Goal: Navigation & Orientation: Find specific page/section

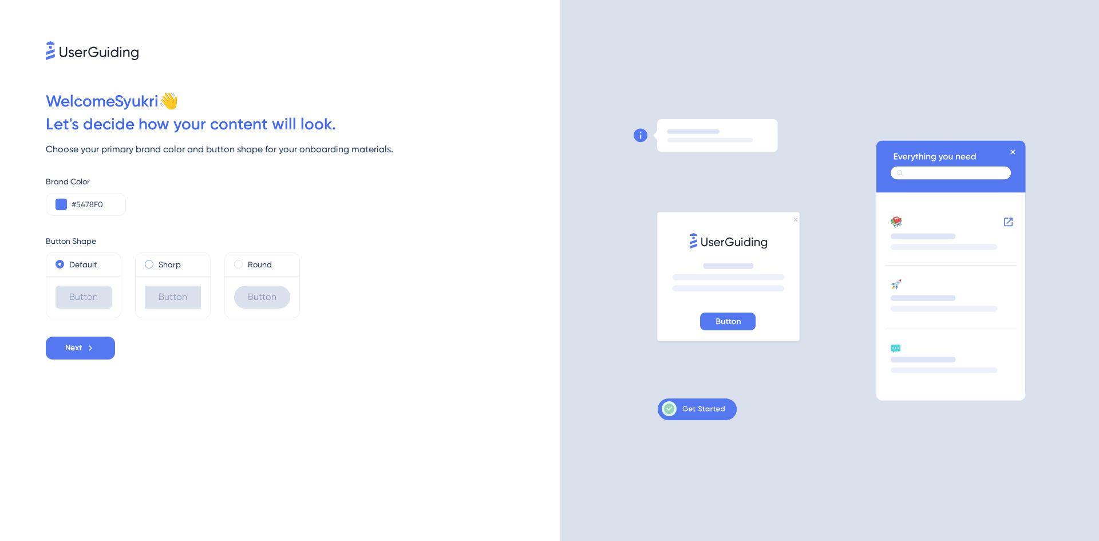
click at [145, 263] on span at bounding box center [149, 264] width 9 height 9
click at [157, 262] on input "radio" at bounding box center [157, 262] width 0 height 0
click at [250, 271] on label "Round" at bounding box center [260, 265] width 24 height 14
click at [427, 233] on div "Button Shape Default Button Sharp Button Round Button" at bounding box center [303, 267] width 515 height 103
click at [69, 270] on label "Default" at bounding box center [82, 265] width 27 height 14
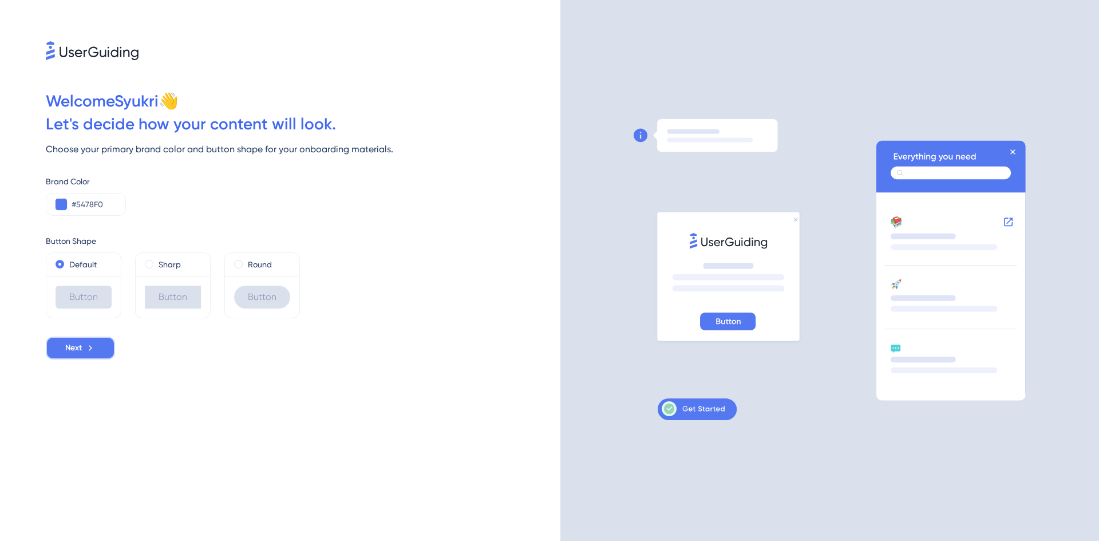
click at [96, 351] on icon at bounding box center [90, 348] width 10 height 10
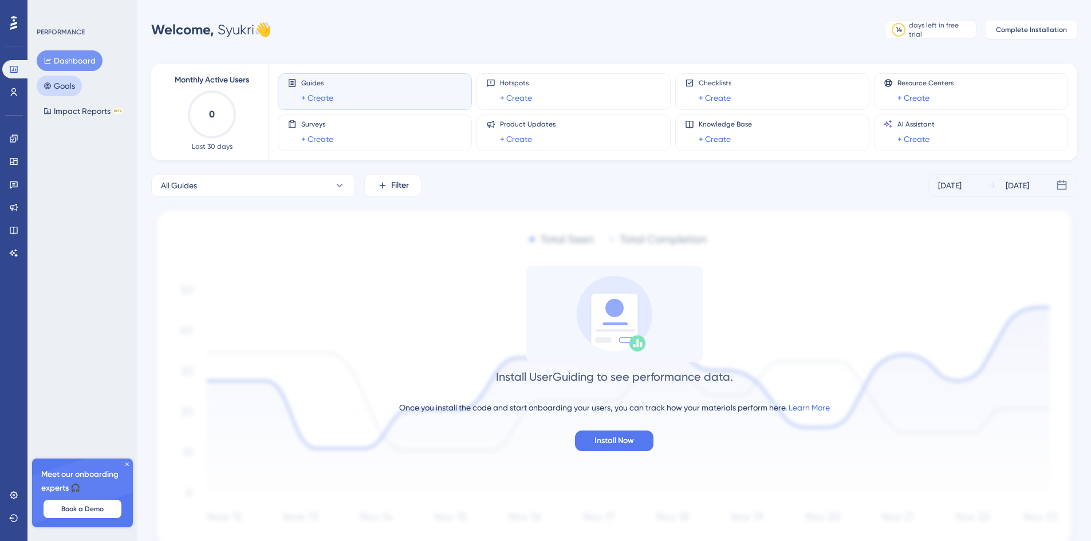
click at [54, 77] on button "Goals" at bounding box center [59, 86] width 45 height 21
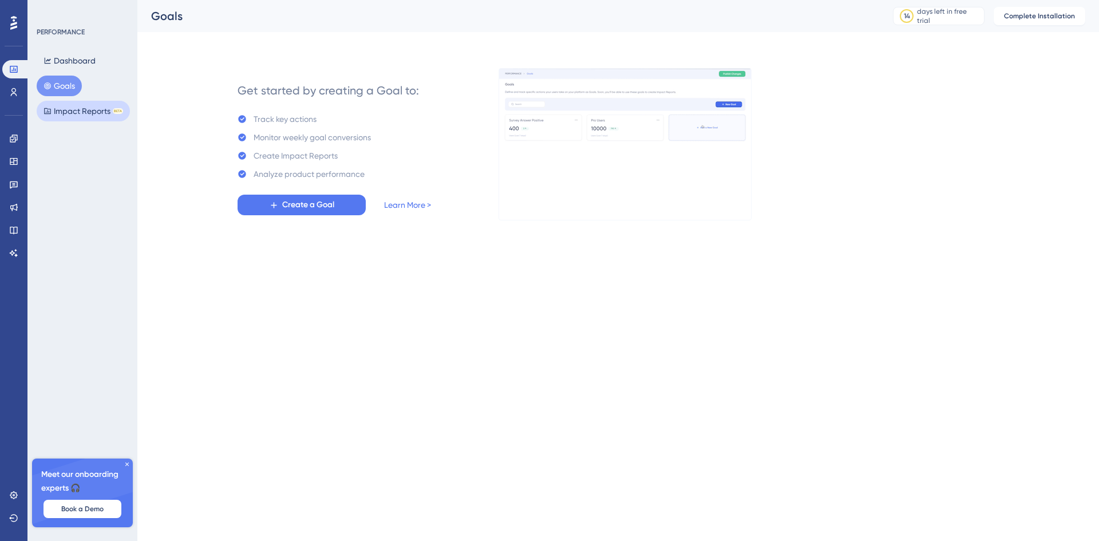
click at [69, 102] on button "Impact Reports BETA" at bounding box center [83, 111] width 93 height 21
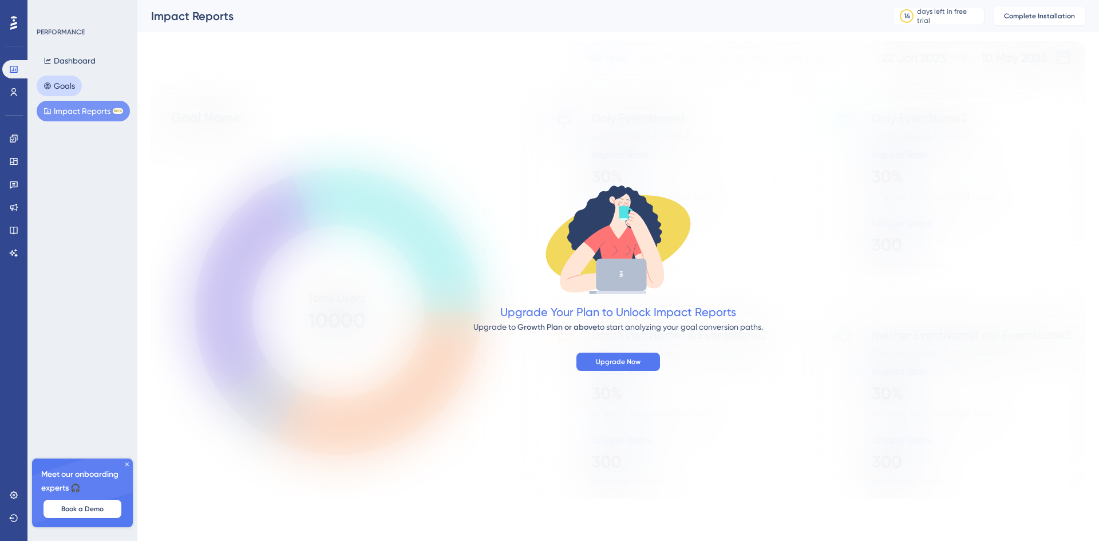
click at [63, 84] on button "Goals" at bounding box center [59, 86] width 45 height 21
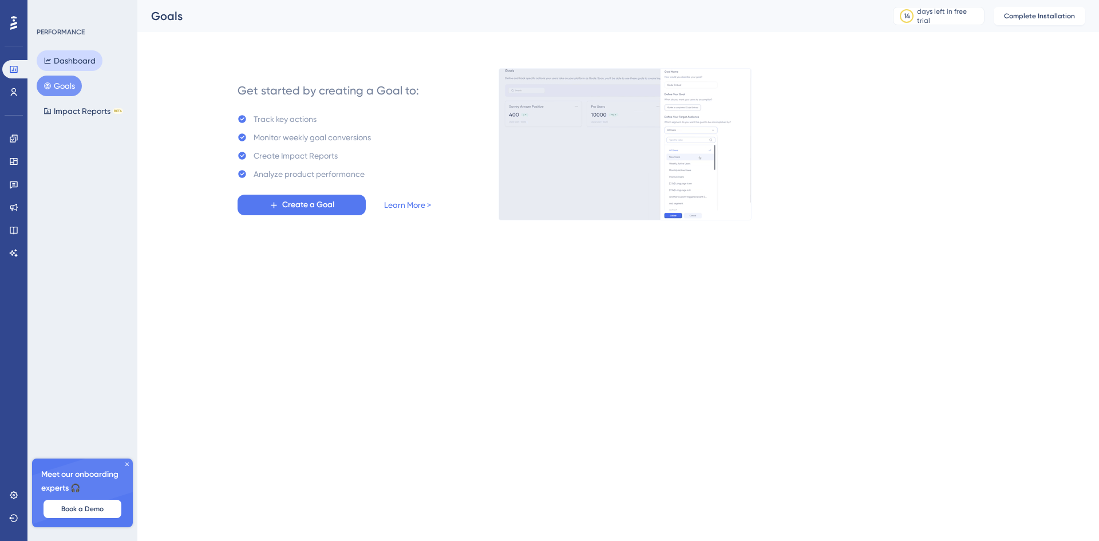
click at [62, 65] on button "Dashboard" at bounding box center [70, 60] width 66 height 21
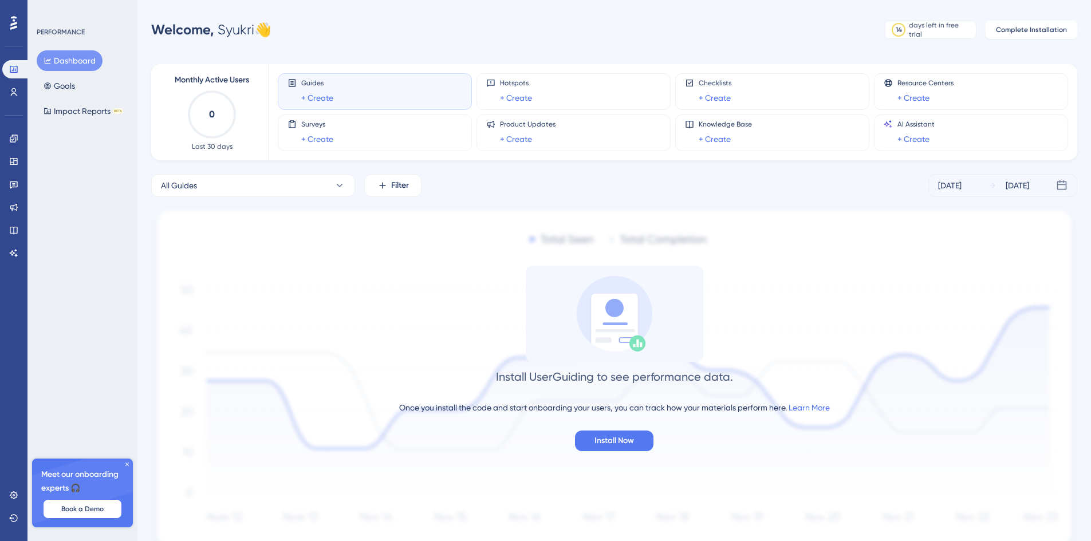
click at [125, 462] on icon at bounding box center [127, 464] width 7 height 7
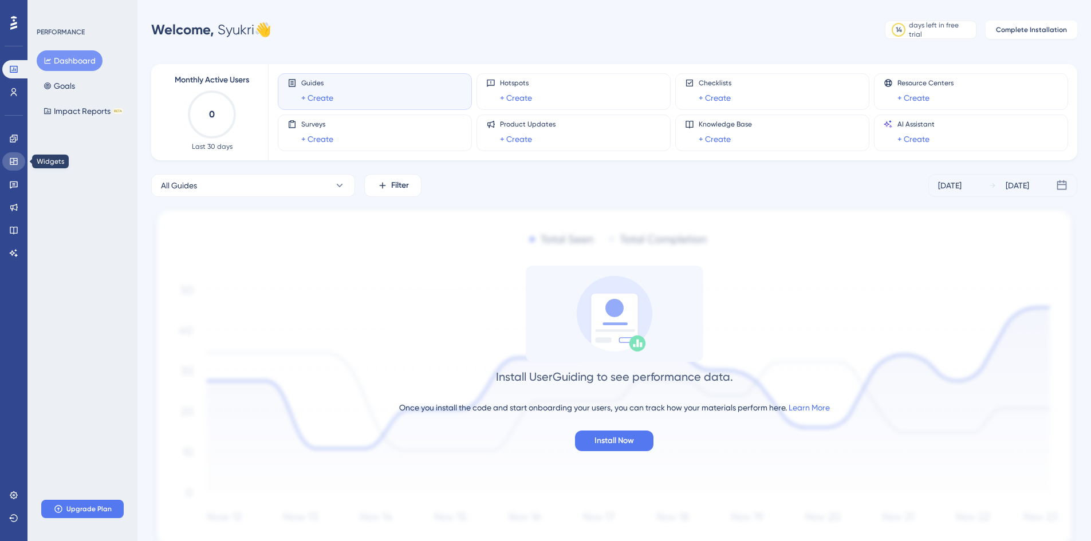
click at [10, 167] on link at bounding box center [13, 161] width 23 height 18
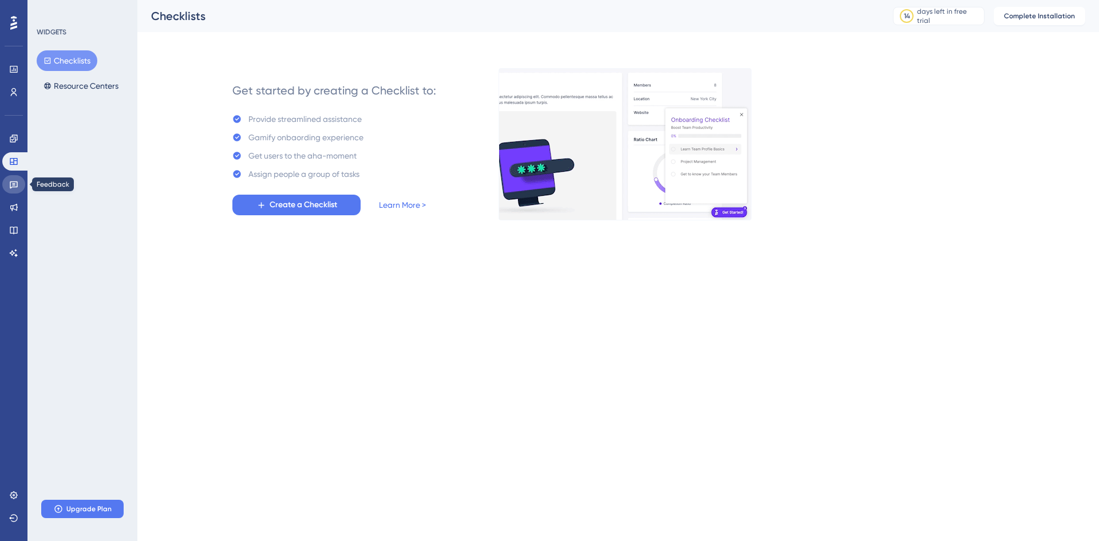
click at [21, 186] on link at bounding box center [13, 184] width 23 height 18
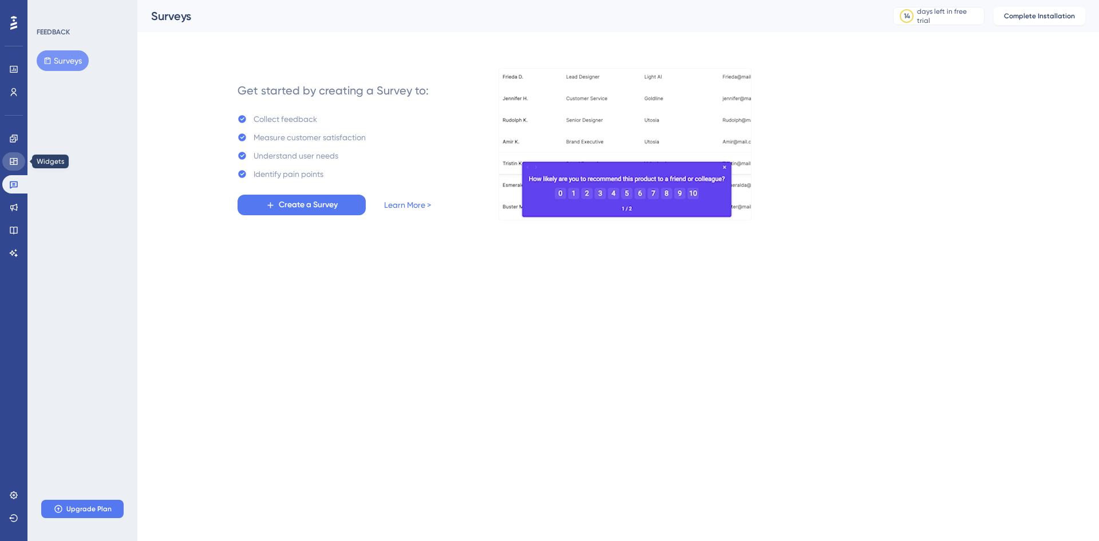
click at [15, 167] on link at bounding box center [13, 161] width 23 height 18
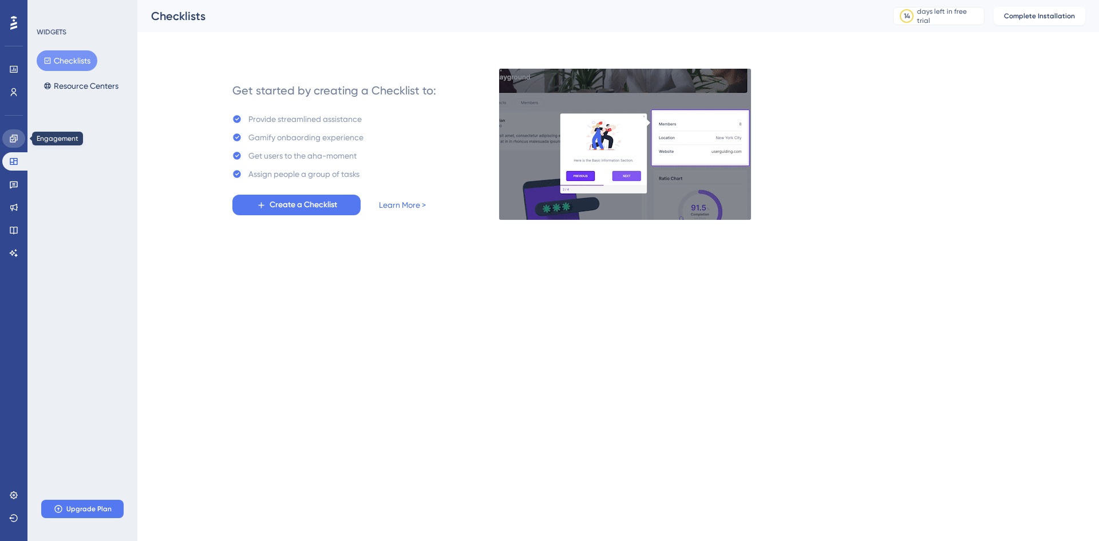
click at [13, 144] on link at bounding box center [13, 138] width 23 height 18
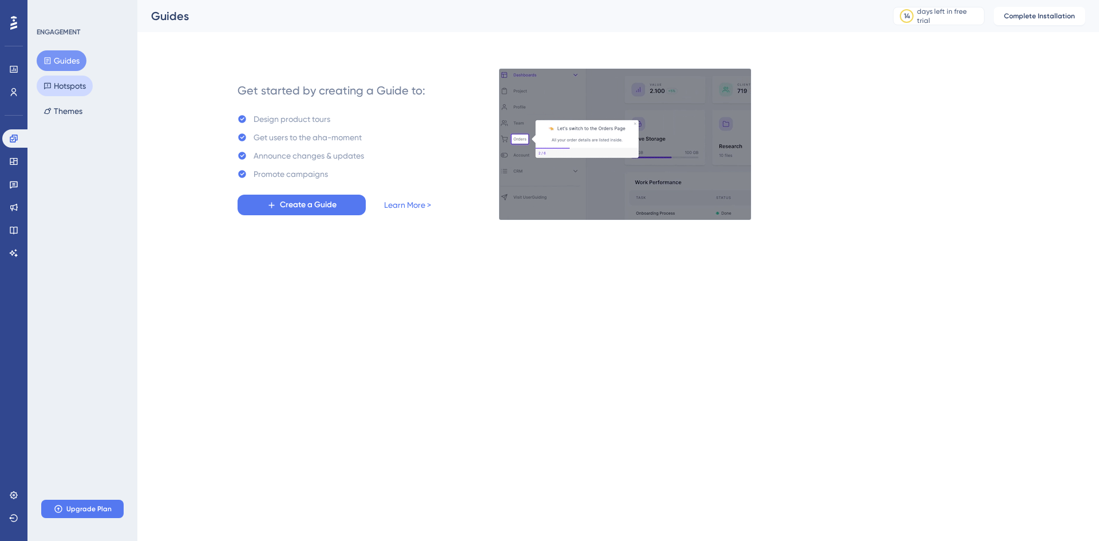
click at [59, 85] on button "Hotspots" at bounding box center [65, 86] width 56 height 21
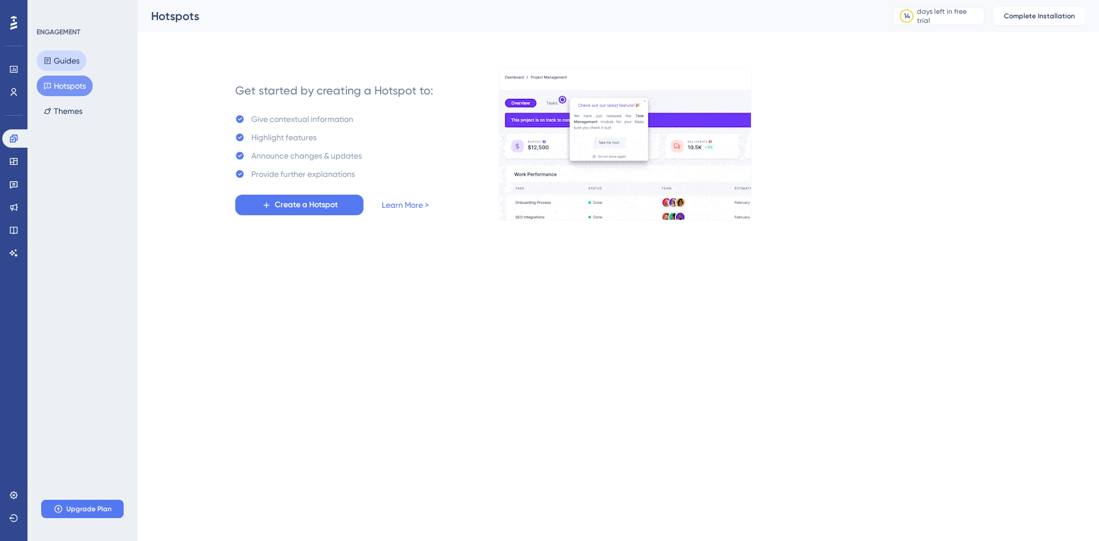
drag, startPoint x: 67, startPoint y: 61, endPoint x: 60, endPoint y: 53, distance: 10.9
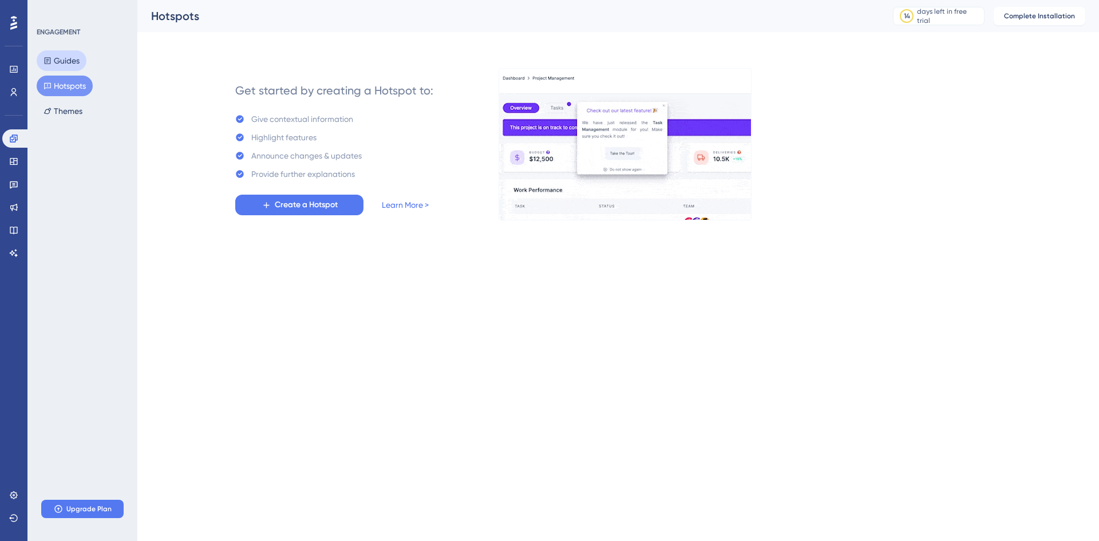
click at [60, 53] on button "Guides" at bounding box center [62, 60] width 50 height 21
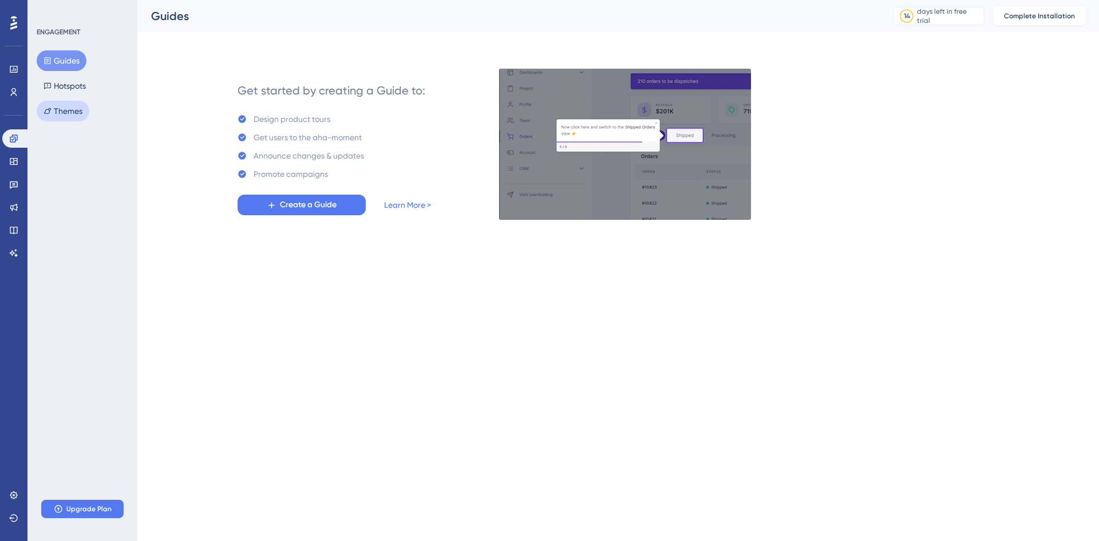
click at [82, 107] on button "Themes" at bounding box center [63, 111] width 53 height 21
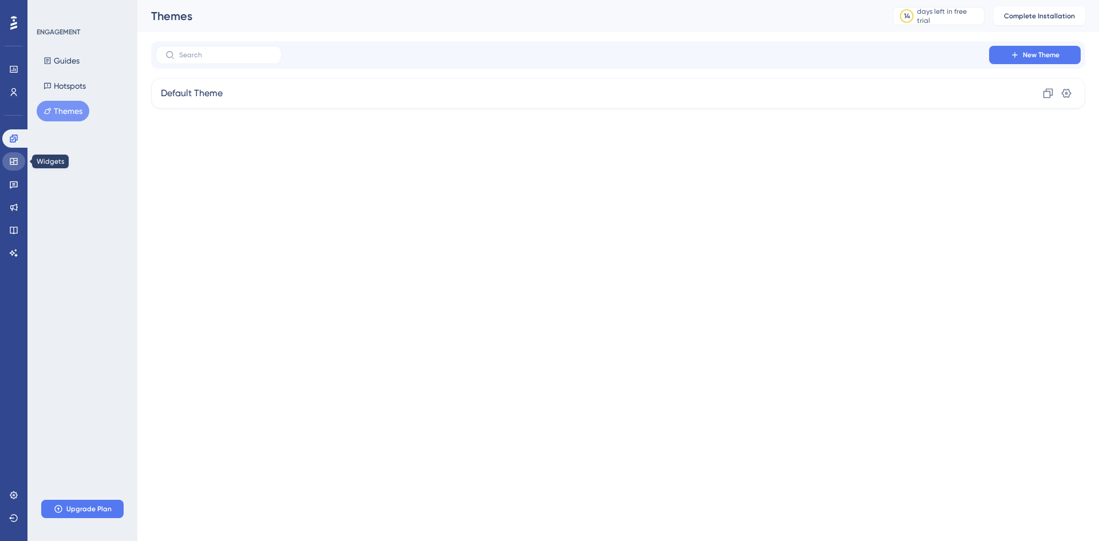
click at [13, 154] on link at bounding box center [13, 161] width 23 height 18
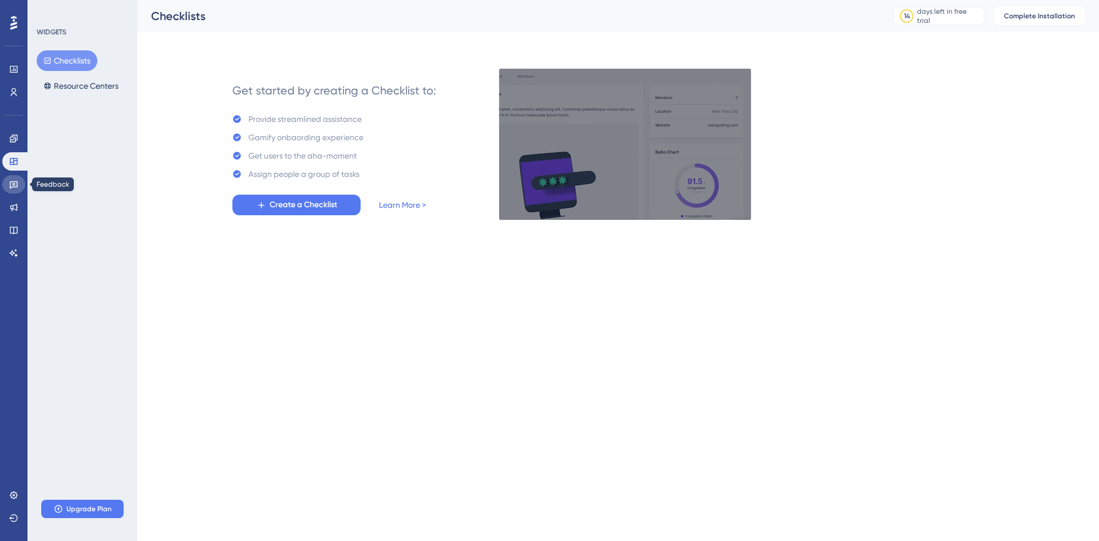
click at [13, 178] on link at bounding box center [13, 184] width 23 height 18
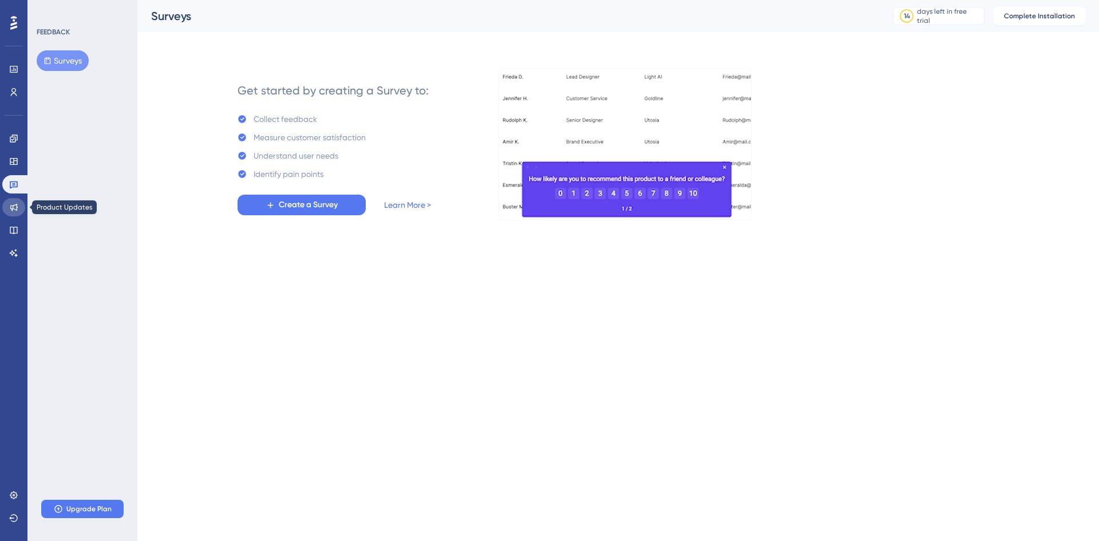
click at [18, 202] on link at bounding box center [13, 207] width 23 height 18
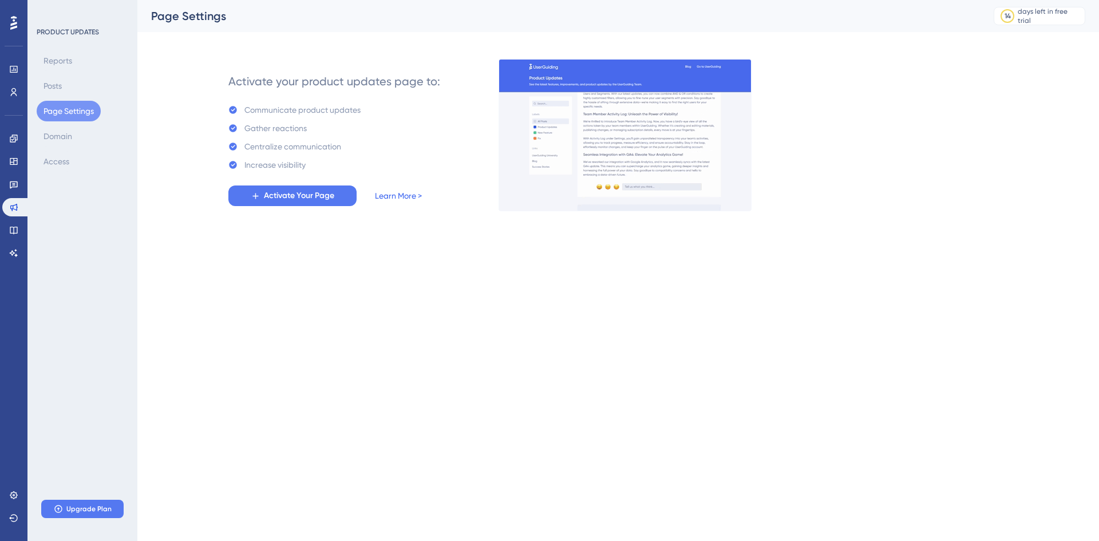
click at [400, 191] on link "Learn More >" at bounding box center [398, 196] width 47 height 14
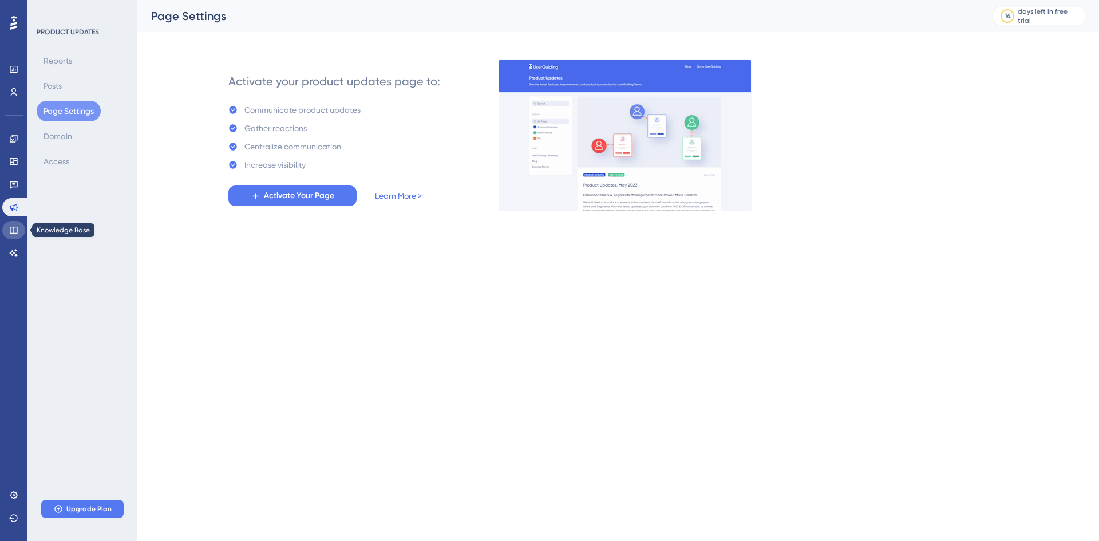
click at [9, 235] on link at bounding box center [13, 230] width 23 height 18
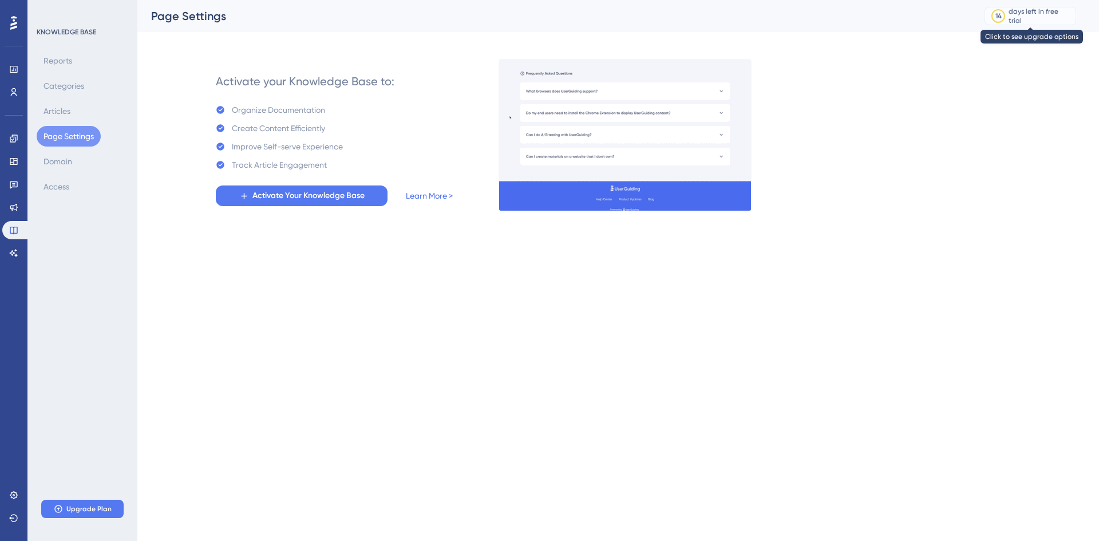
click at [1011, 18] on div "days left in free trial" at bounding box center [1041, 16] width 64 height 18
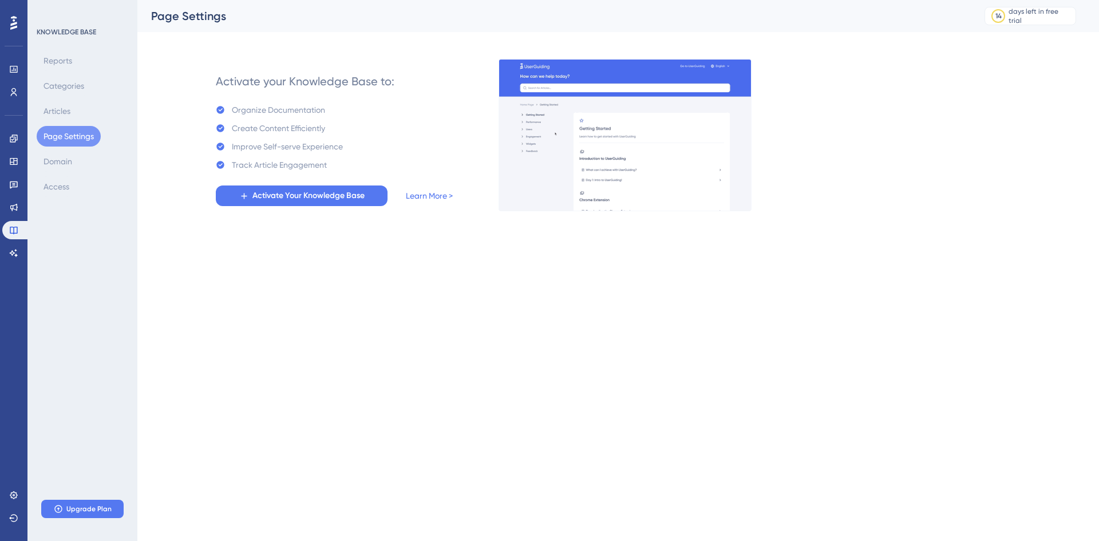
click at [82, 68] on div "Reports Categories Articles Page Settings Domain Access" at bounding box center [83, 123] width 93 height 147
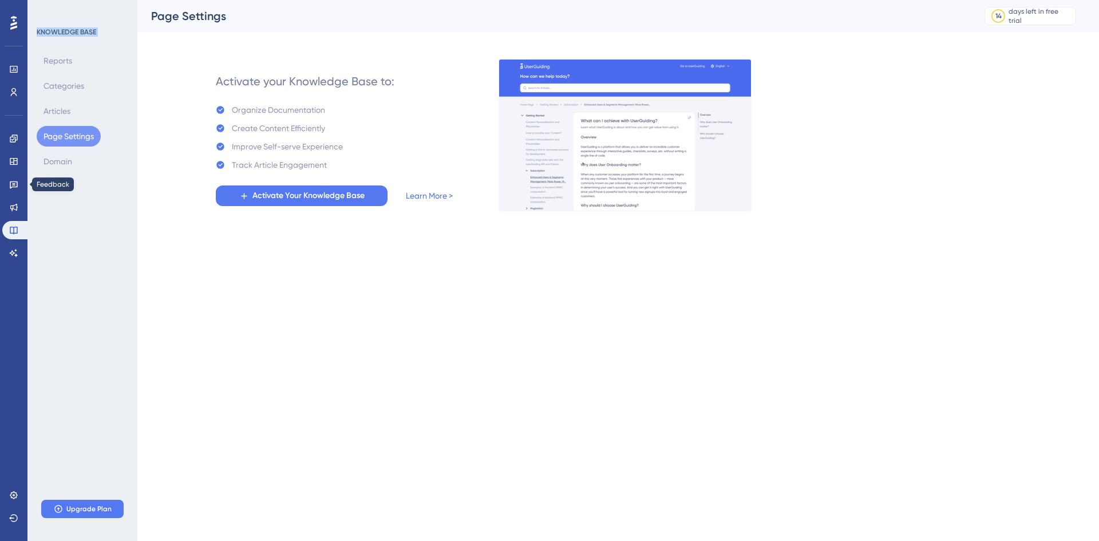
drag, startPoint x: 25, startPoint y: 177, endPoint x: 11, endPoint y: 194, distance: 21.6
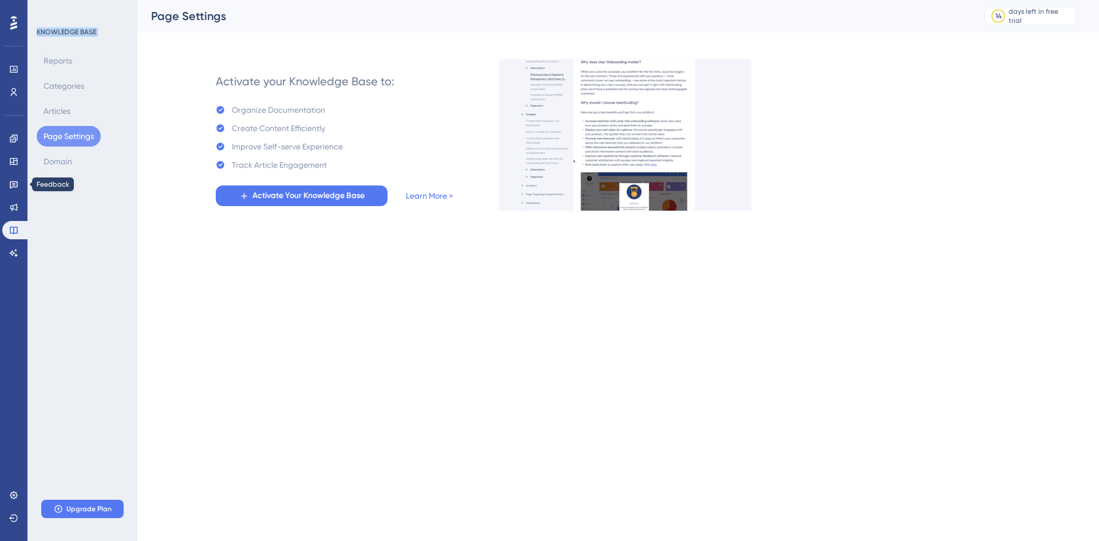
click at [137, 186] on div "Performance Users Engagement Widgets Feedback Product Updates Knowledge Base AI…" at bounding box center [618, 114] width 962 height 229
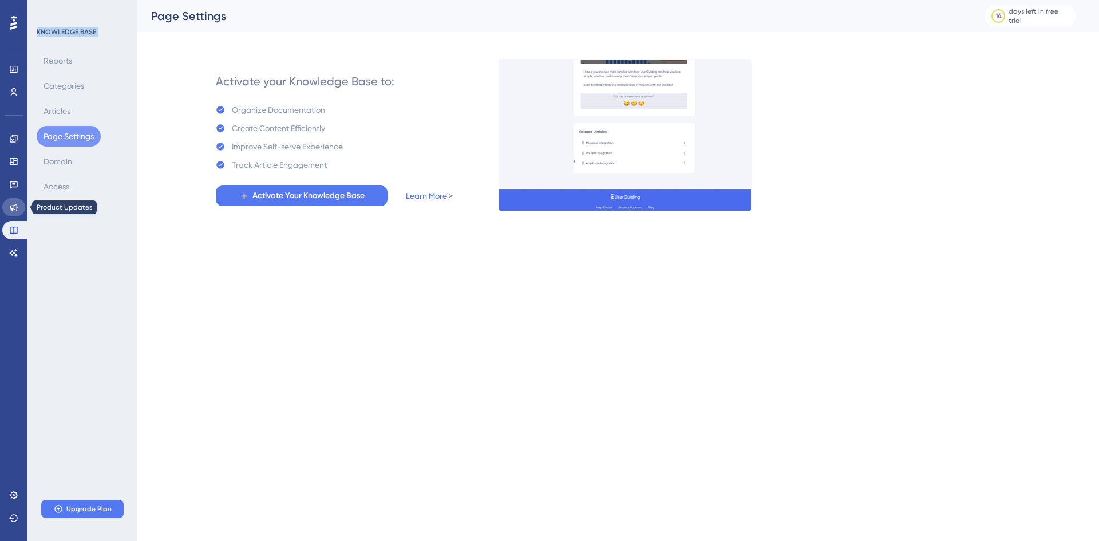
click at [23, 206] on link at bounding box center [13, 207] width 23 height 18
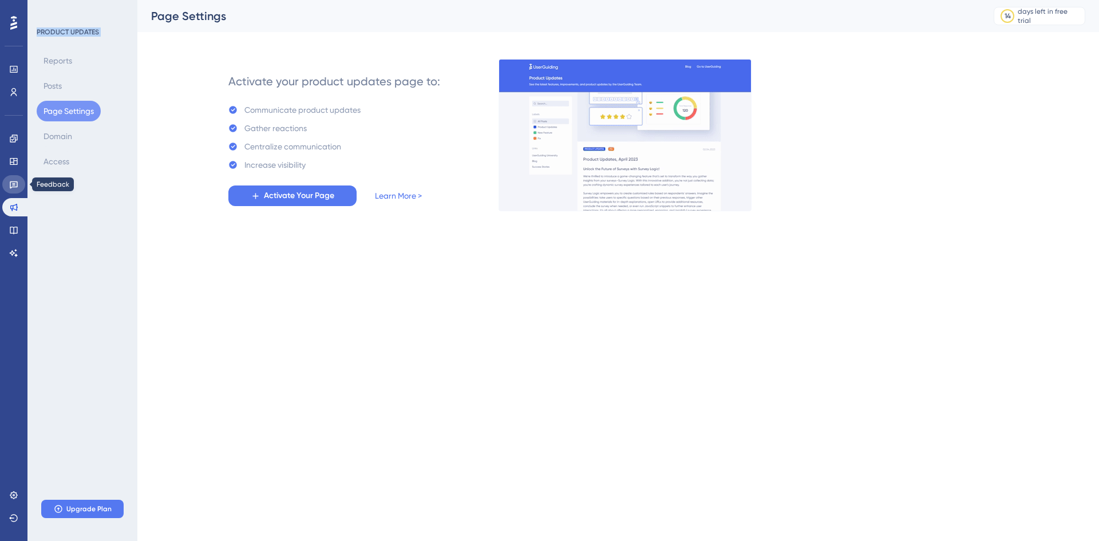
click at [19, 179] on link at bounding box center [13, 184] width 23 height 18
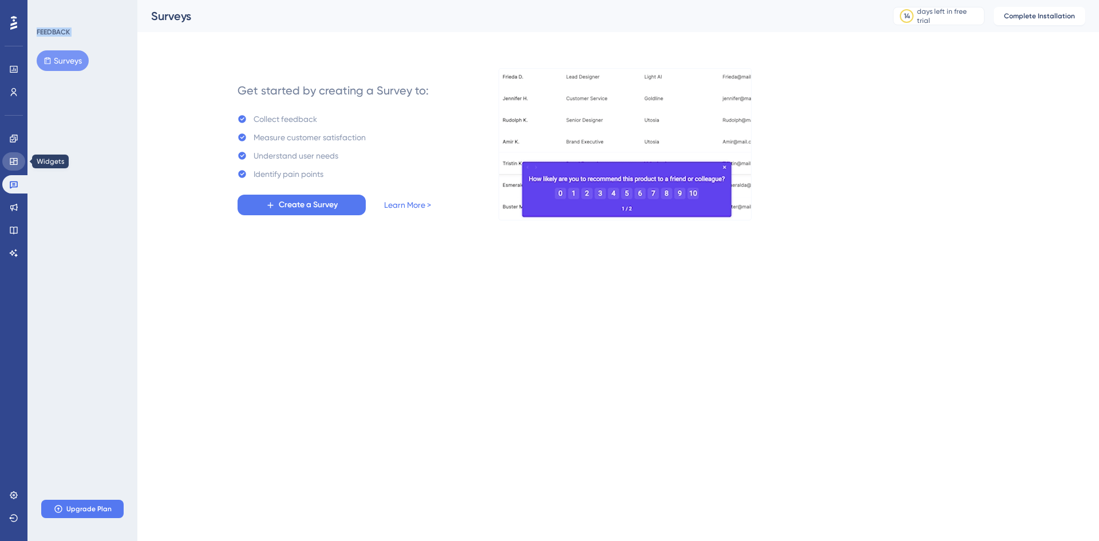
click at [18, 157] on link at bounding box center [13, 161] width 23 height 18
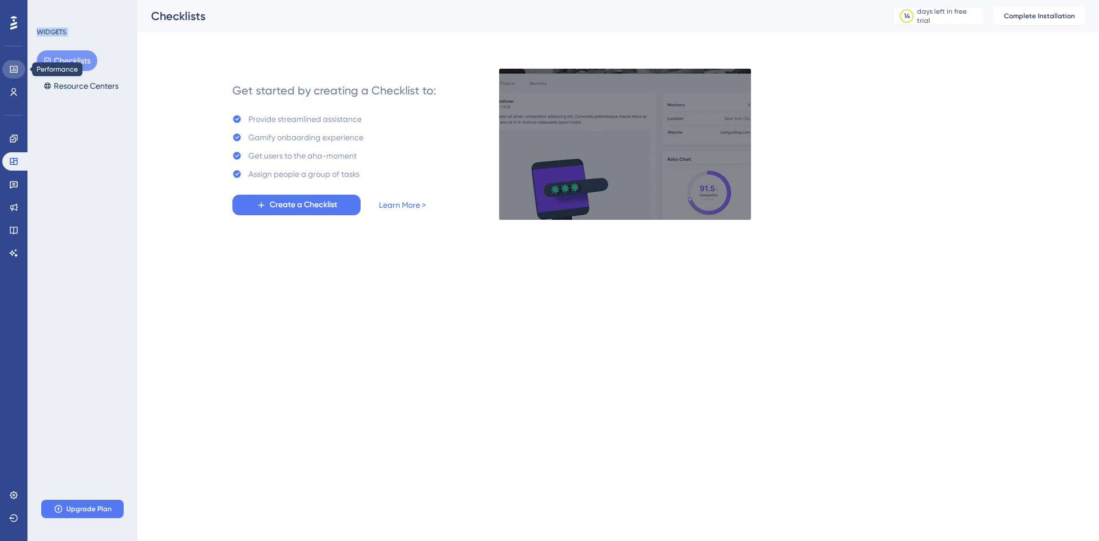
click at [14, 70] on icon at bounding box center [13, 69] width 9 height 9
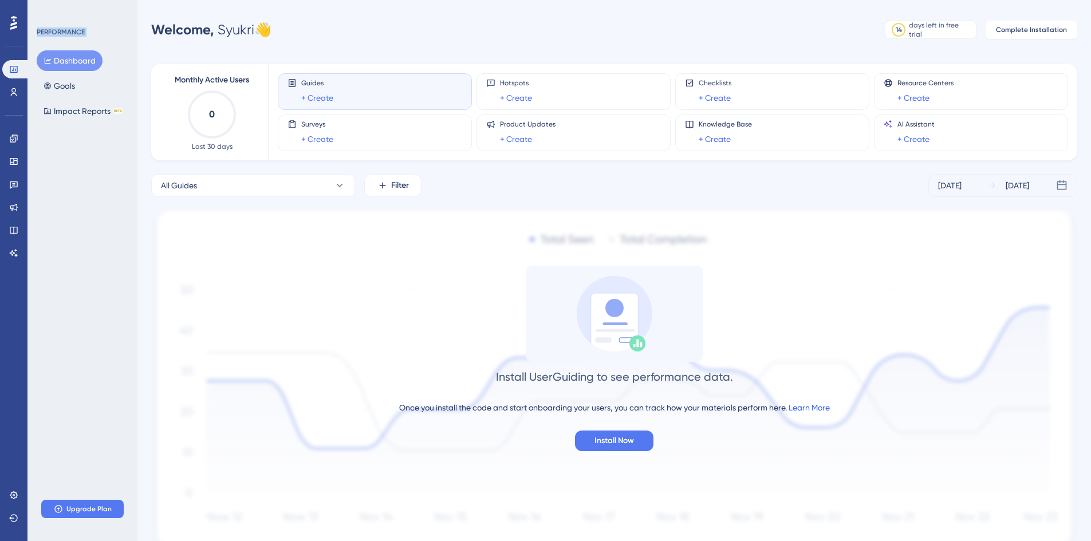
click at [816, 405] on link "Learn More" at bounding box center [809, 407] width 41 height 9
